Goal: Check status

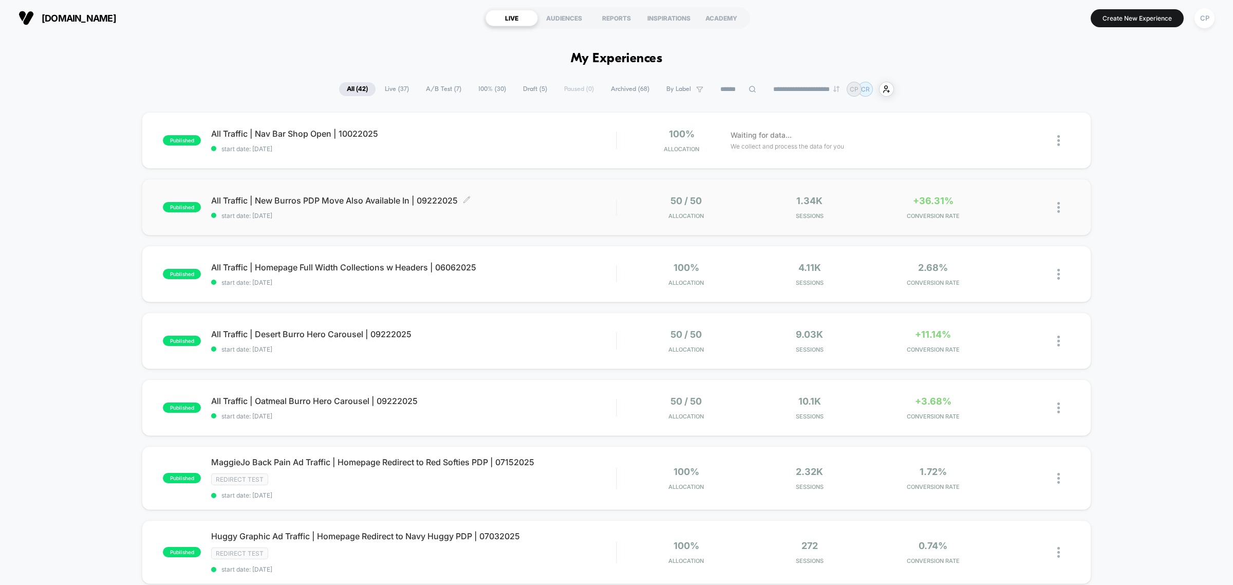
click at [358, 199] on span "All Traffic | New Burros PDP Move Also Available In | 09222025 Click to edit ex…" at bounding box center [413, 200] width 405 height 10
